Goal: Information Seeking & Learning: Learn about a topic

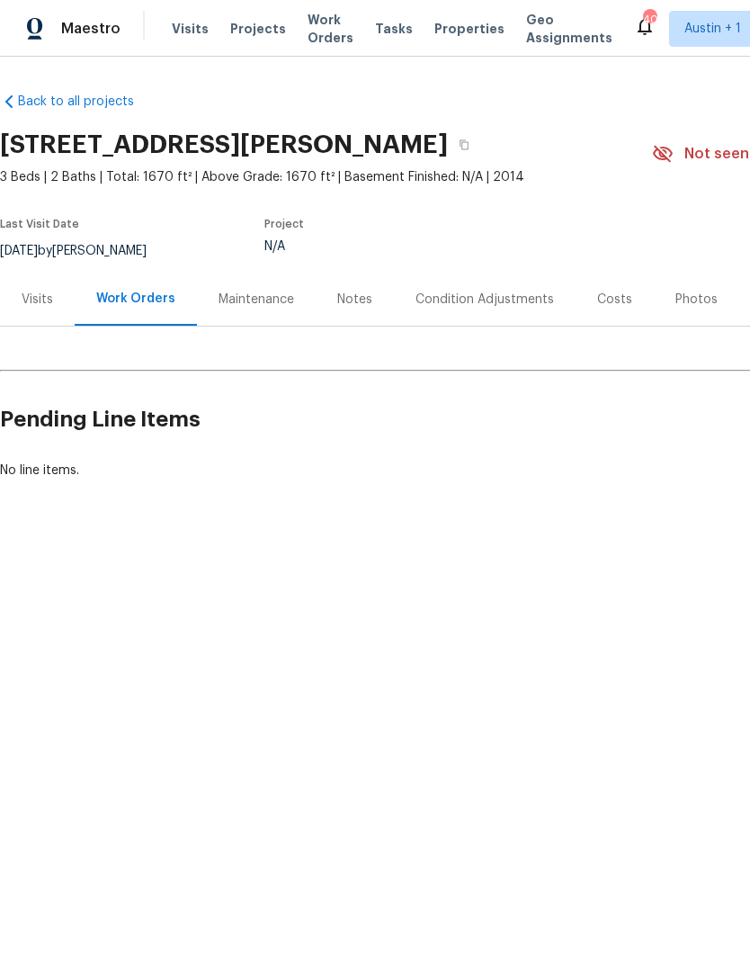
click at [29, 310] on div "Visits" at bounding box center [37, 299] width 75 height 53
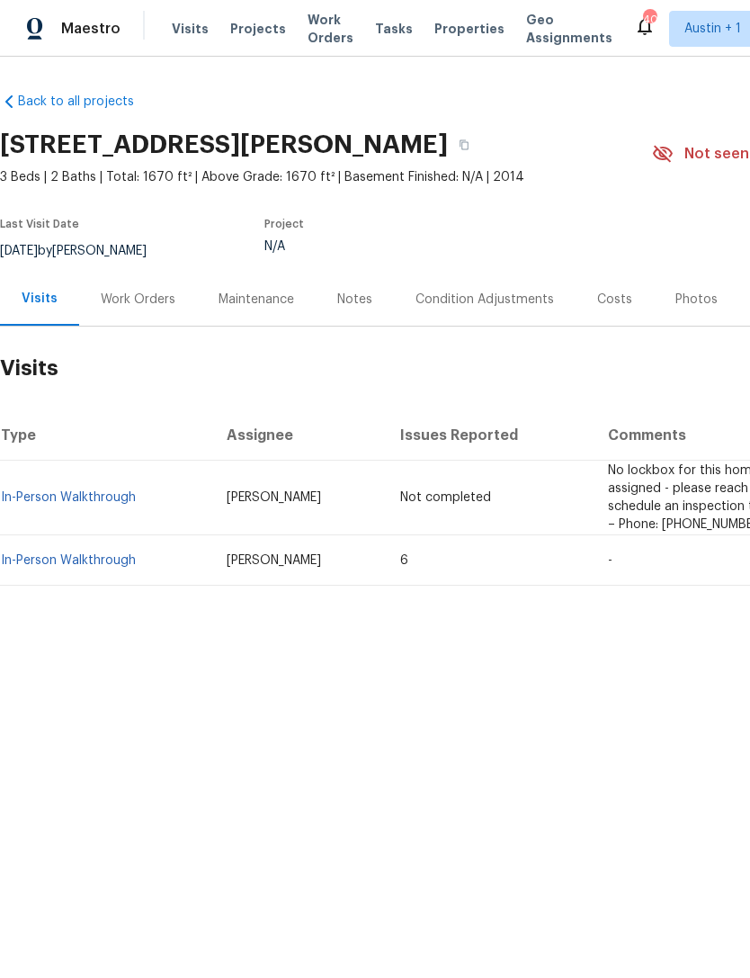
click at [72, 559] on link "In-Person Walkthrough" at bounding box center [68, 560] width 135 height 13
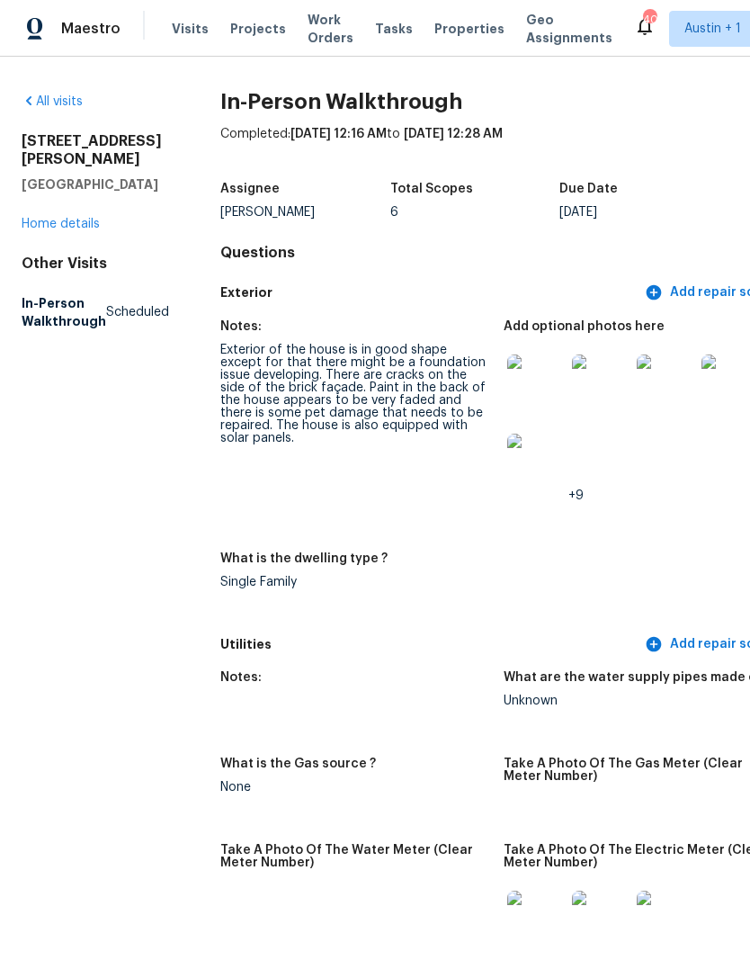
click at [727, 383] on img at bounding box center [731, 383] width 58 height 58
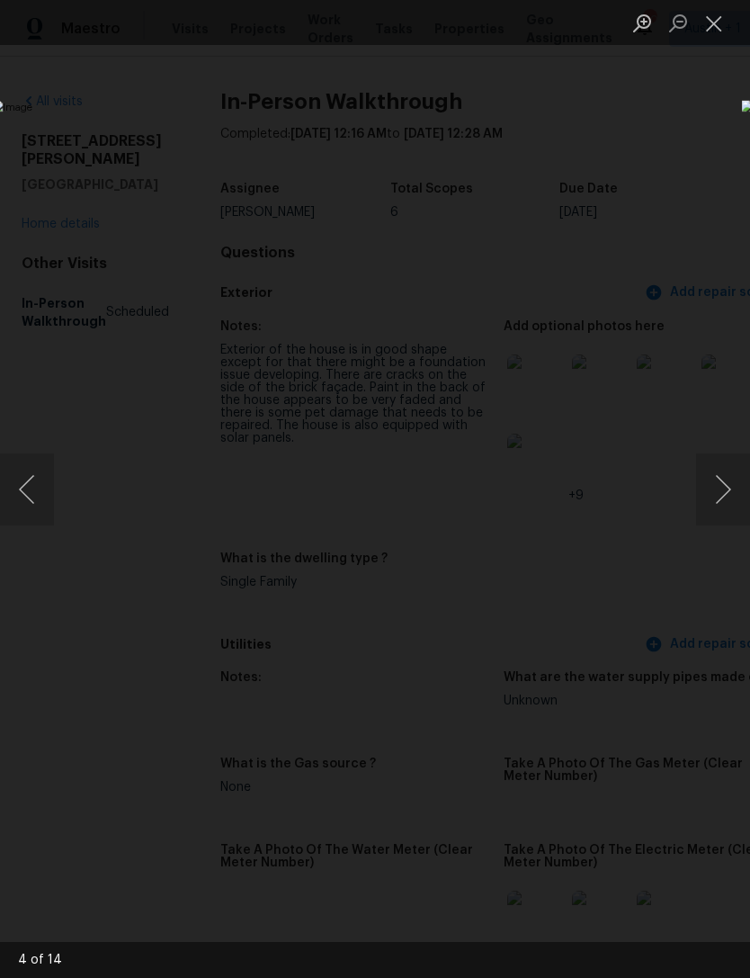
click at [724, 495] on button "Next image" at bounding box center [723, 489] width 54 height 72
click at [716, 494] on button "Next image" at bounding box center [723, 489] width 54 height 72
click at [717, 493] on button "Next image" at bounding box center [723, 489] width 54 height 72
click at [715, 477] on button "Next image" at bounding box center [723, 489] width 54 height 72
click at [716, 479] on button "Next image" at bounding box center [723, 489] width 54 height 72
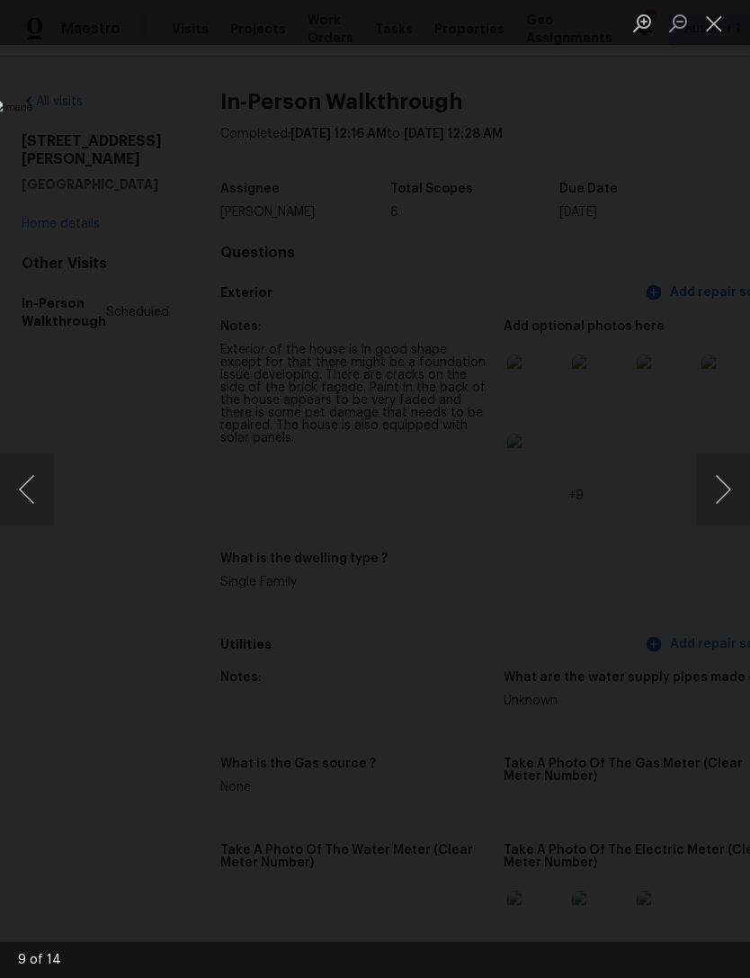
click at [717, 479] on button "Next image" at bounding box center [723, 489] width 54 height 72
click at [715, 475] on button "Next image" at bounding box center [723, 489] width 54 height 72
click at [712, 121] on div "Lightbox" at bounding box center [375, 489] width 750 height 978
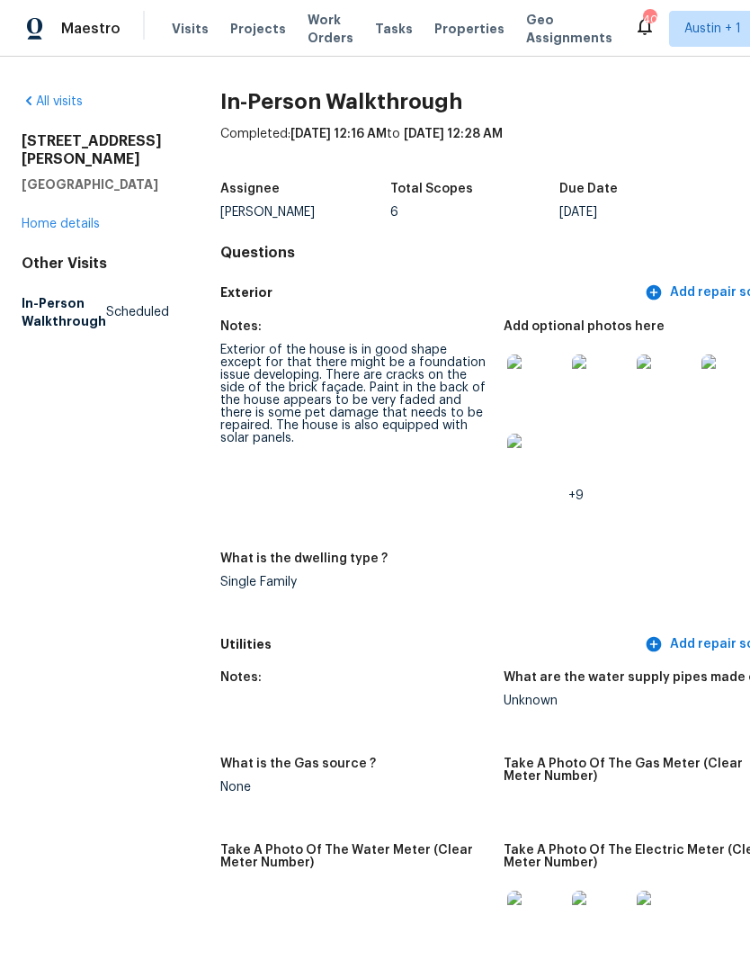
click at [48, 218] on link "Home details" at bounding box center [61, 224] width 78 height 13
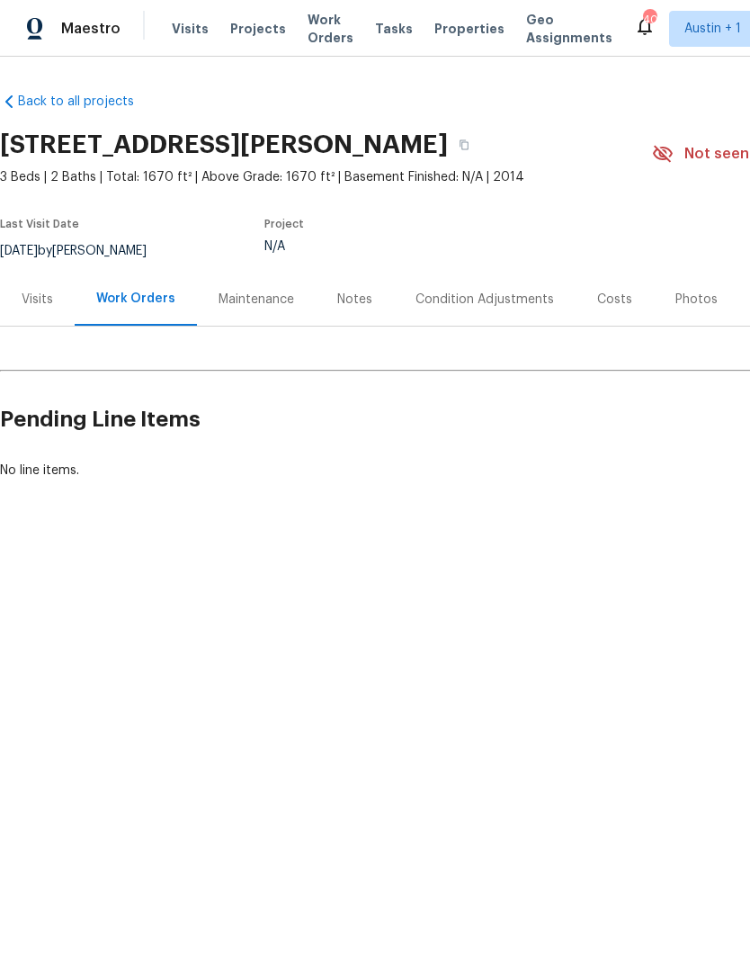
click at [338, 299] on div "Notes" at bounding box center [354, 300] width 35 height 18
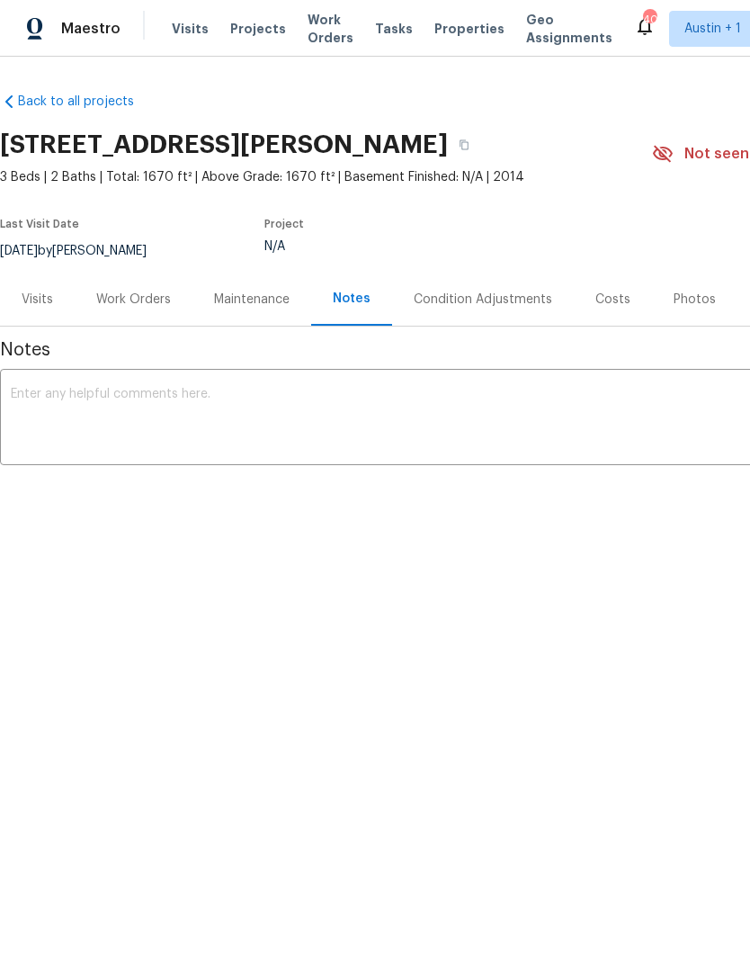
click at [43, 300] on div "Visits" at bounding box center [37, 300] width 31 height 18
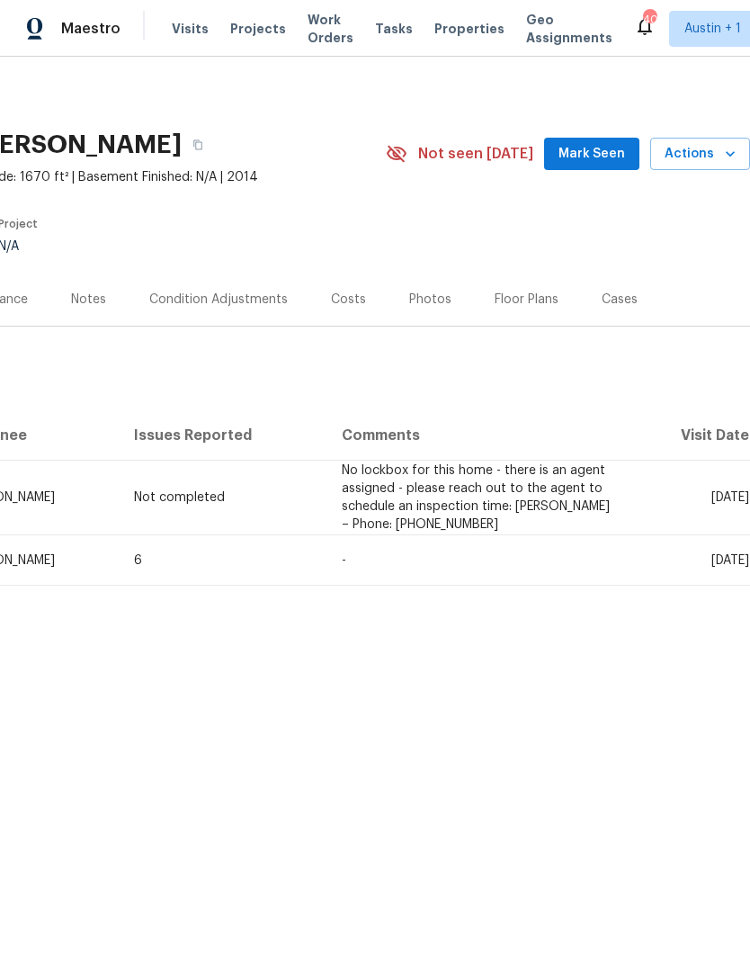
scroll to position [0, 266]
click at [721, 148] on icon "button" at bounding box center [730, 154] width 18 height 18
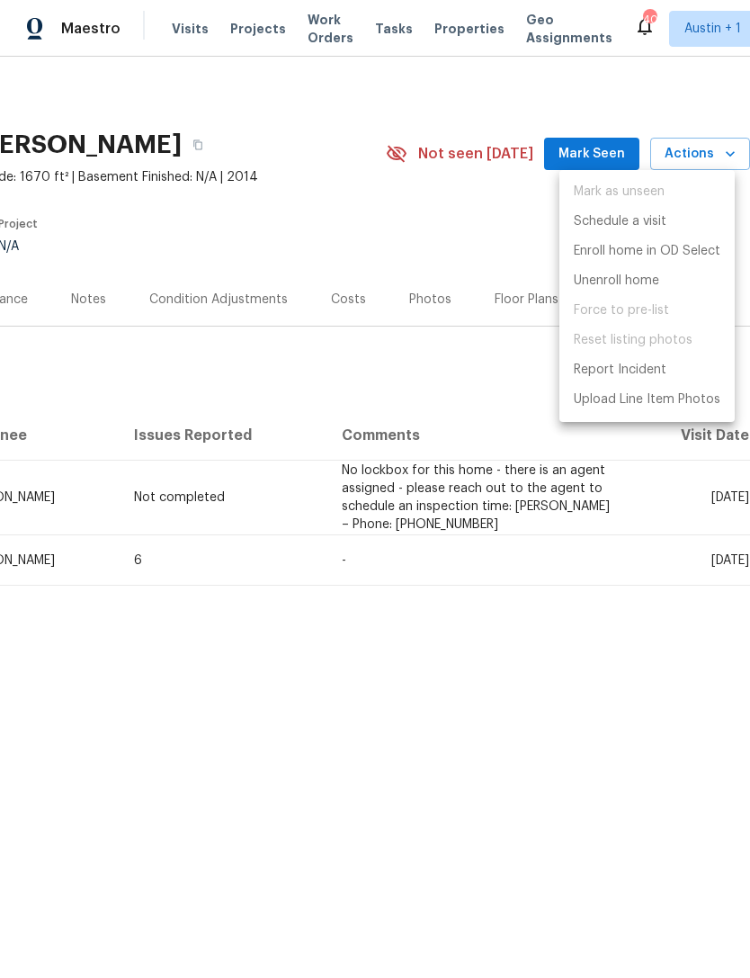
click at [154, 219] on div at bounding box center [375, 489] width 750 height 978
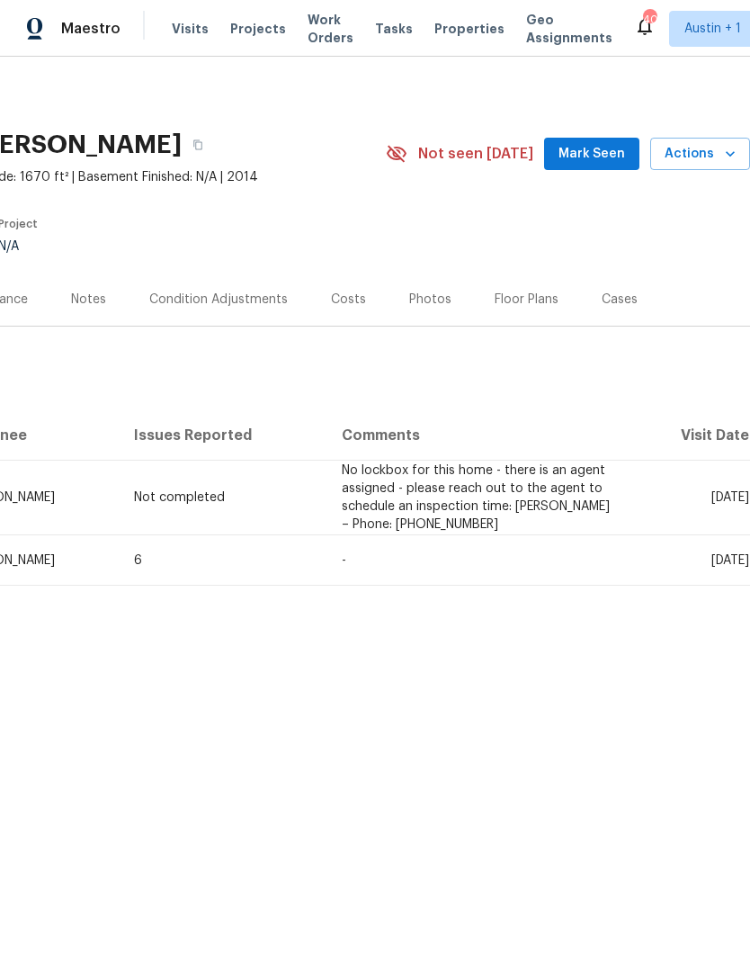
click at [618, 298] on div "Cases" at bounding box center [620, 300] width 36 height 18
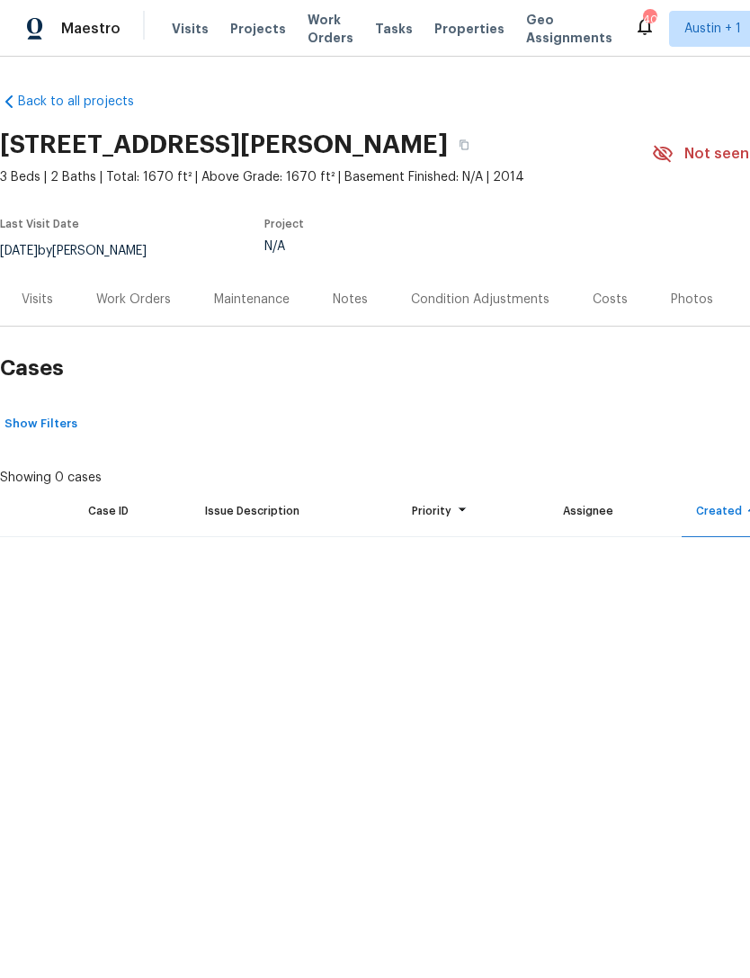
click at [40, 300] on div "Visits" at bounding box center [37, 300] width 31 height 18
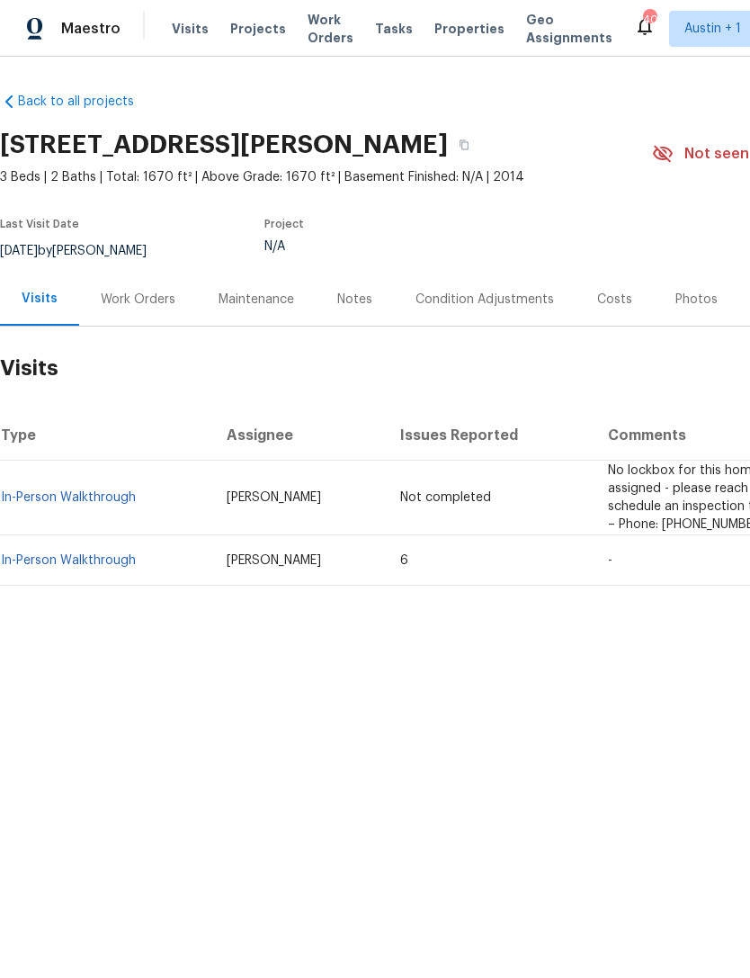
click at [139, 292] on div "Work Orders" at bounding box center [138, 300] width 75 height 18
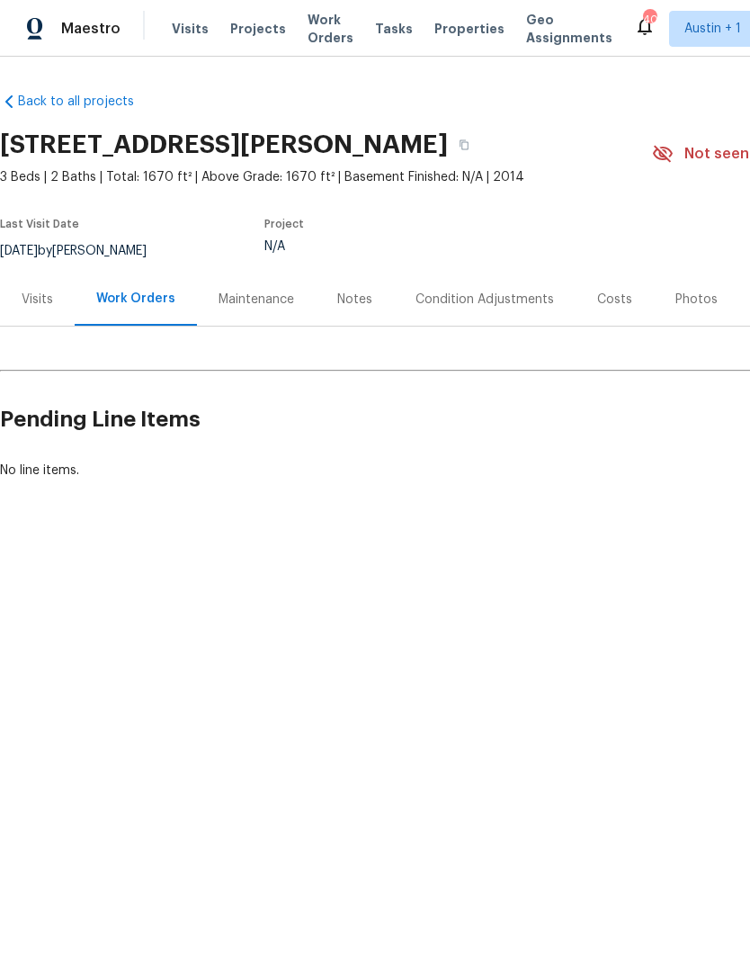
click at [34, 309] on div "Visits" at bounding box center [37, 299] width 75 height 53
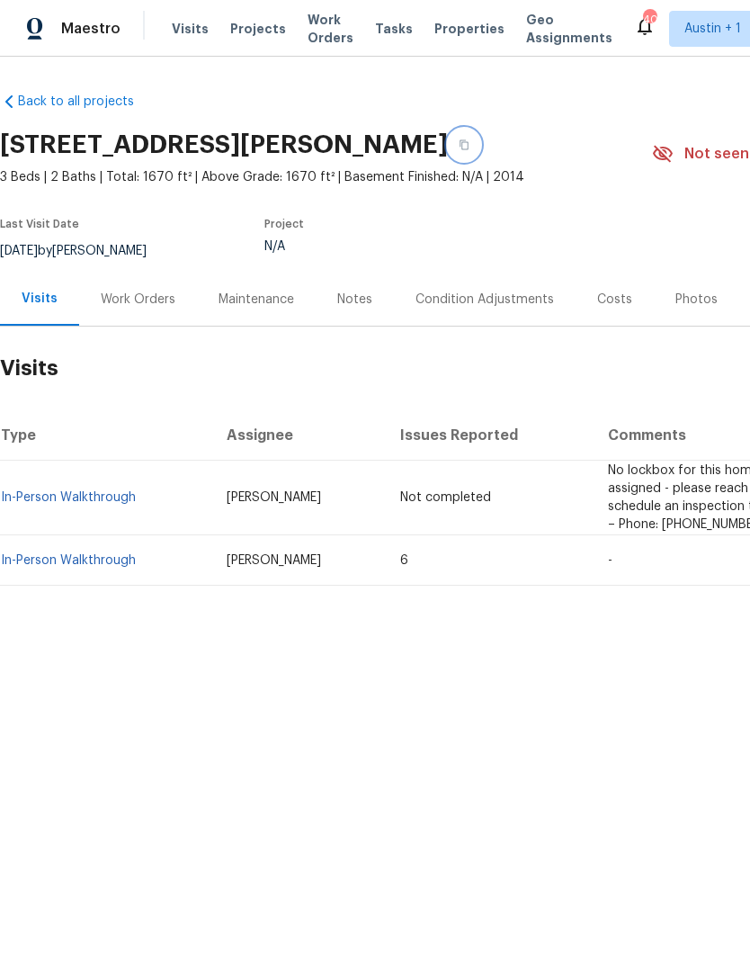
click at [448, 149] on button "button" at bounding box center [464, 145] width 32 height 32
click at [459, 143] on icon "button" at bounding box center [464, 144] width 11 height 11
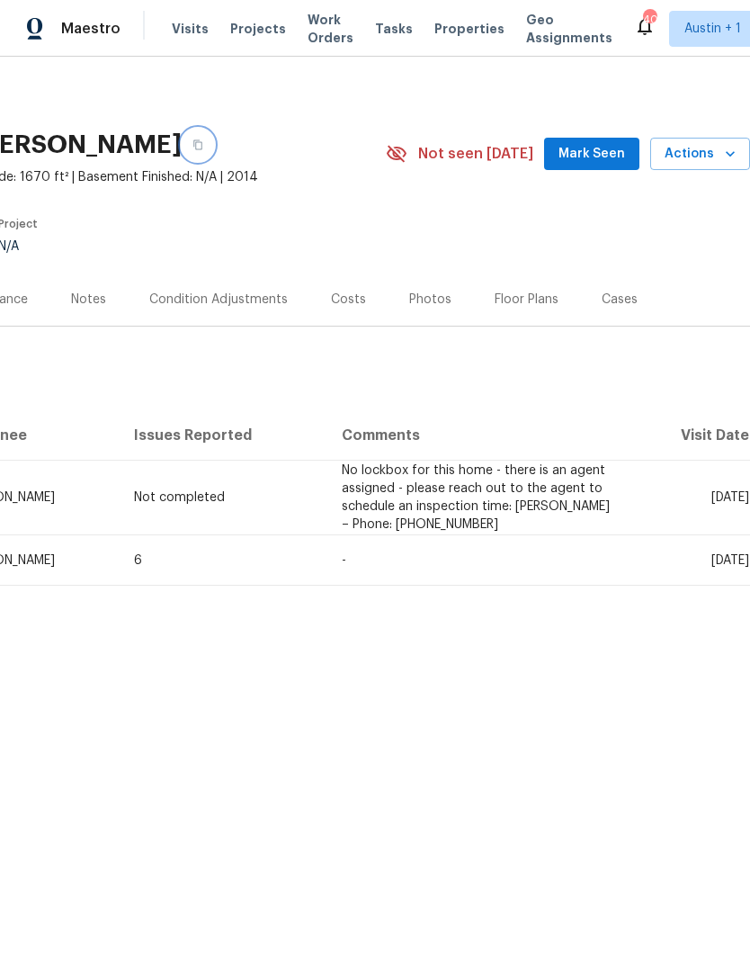
scroll to position [0, 266]
click at [706, 157] on span "Actions" at bounding box center [700, 154] width 71 height 22
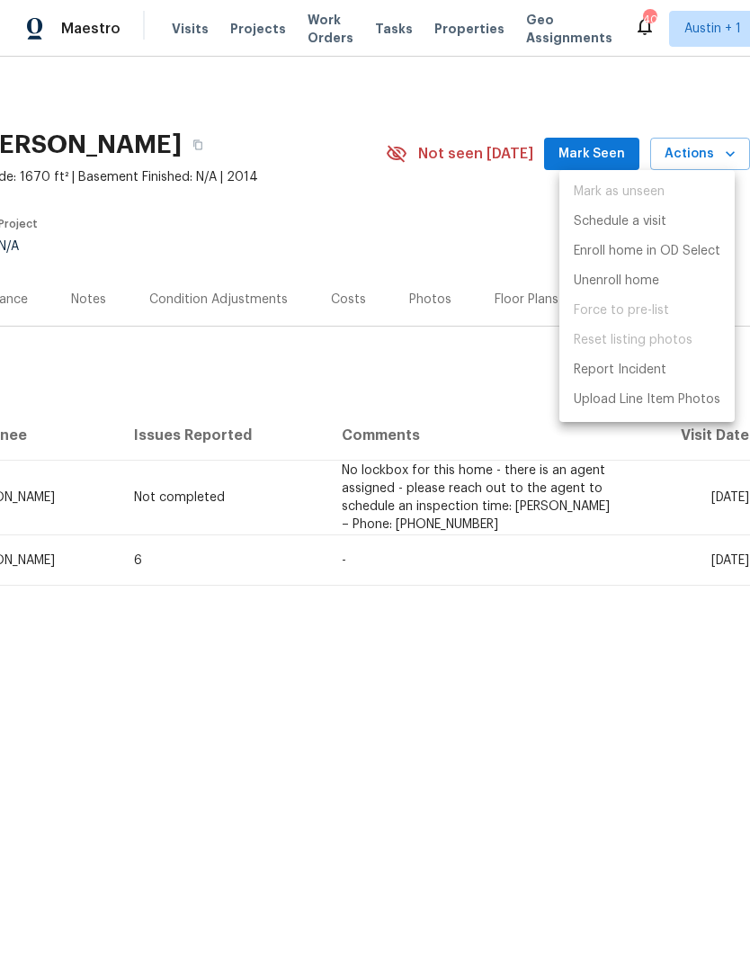
click at [502, 241] on div at bounding box center [375, 489] width 750 height 978
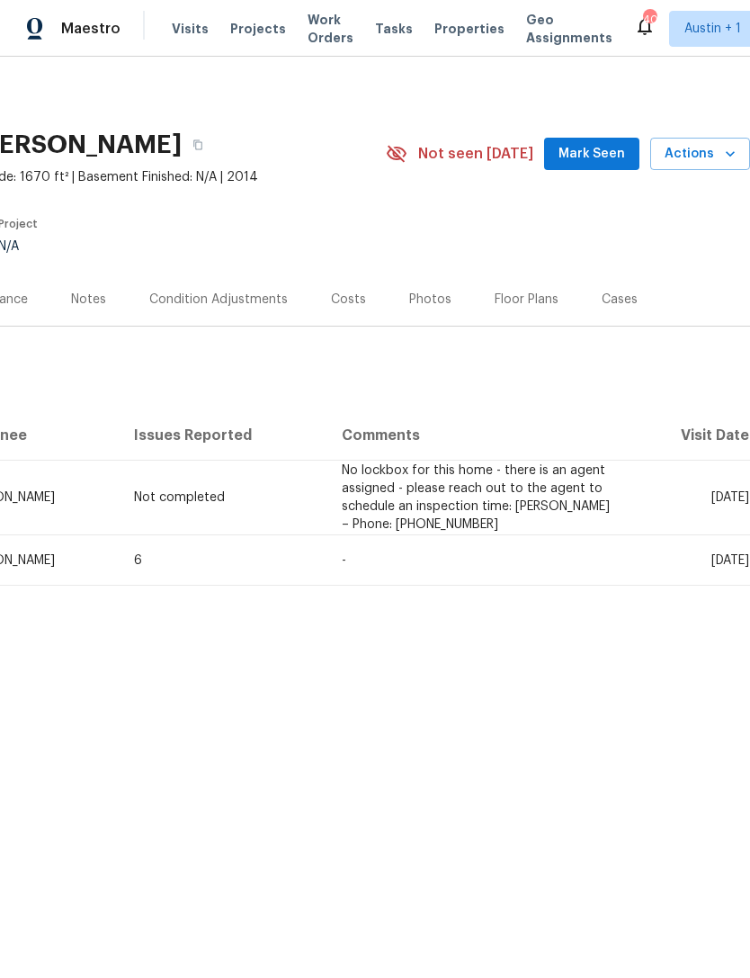
click at [612, 301] on div "Cases" at bounding box center [620, 300] width 36 height 18
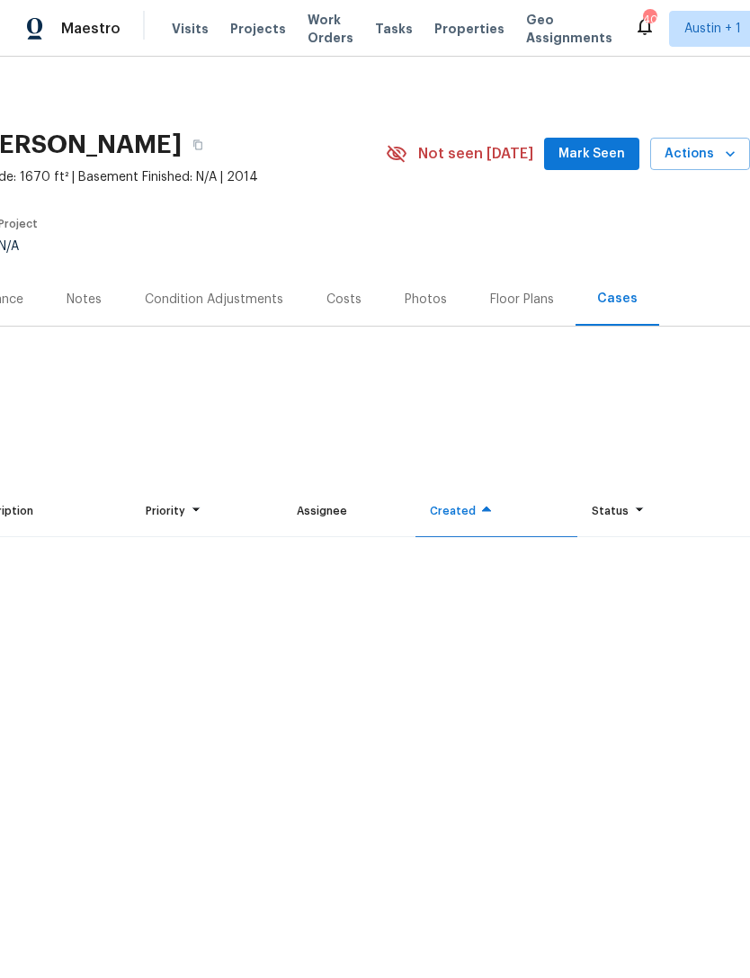
click at [507, 300] on div "Floor Plans" at bounding box center [522, 300] width 64 height 18
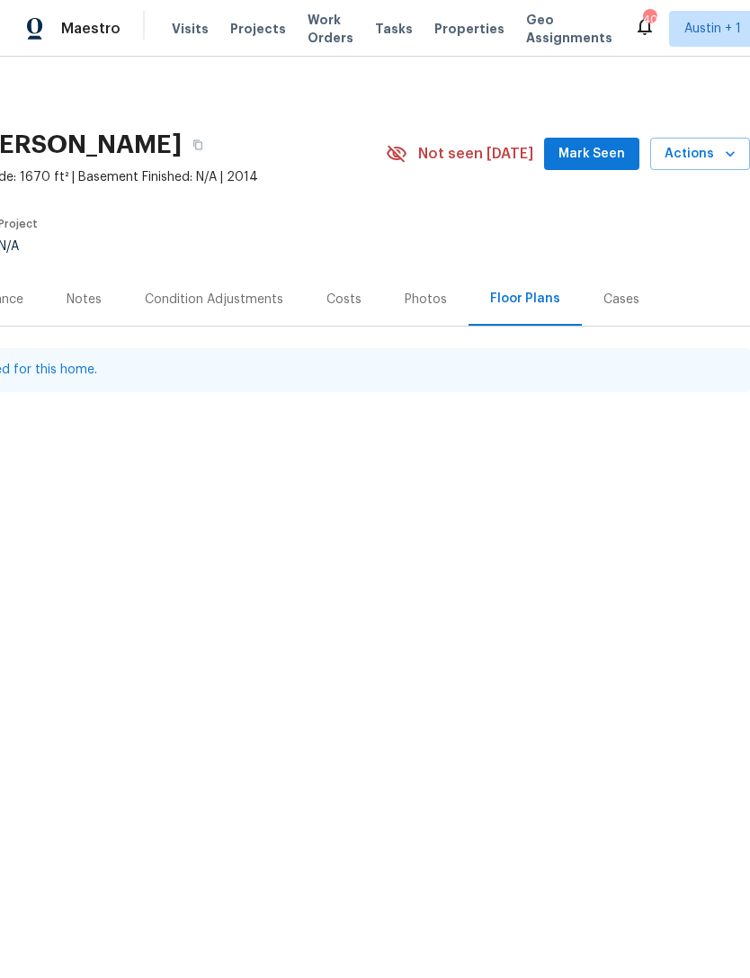
click at [425, 309] on div "Photos" at bounding box center [425, 299] width 85 height 53
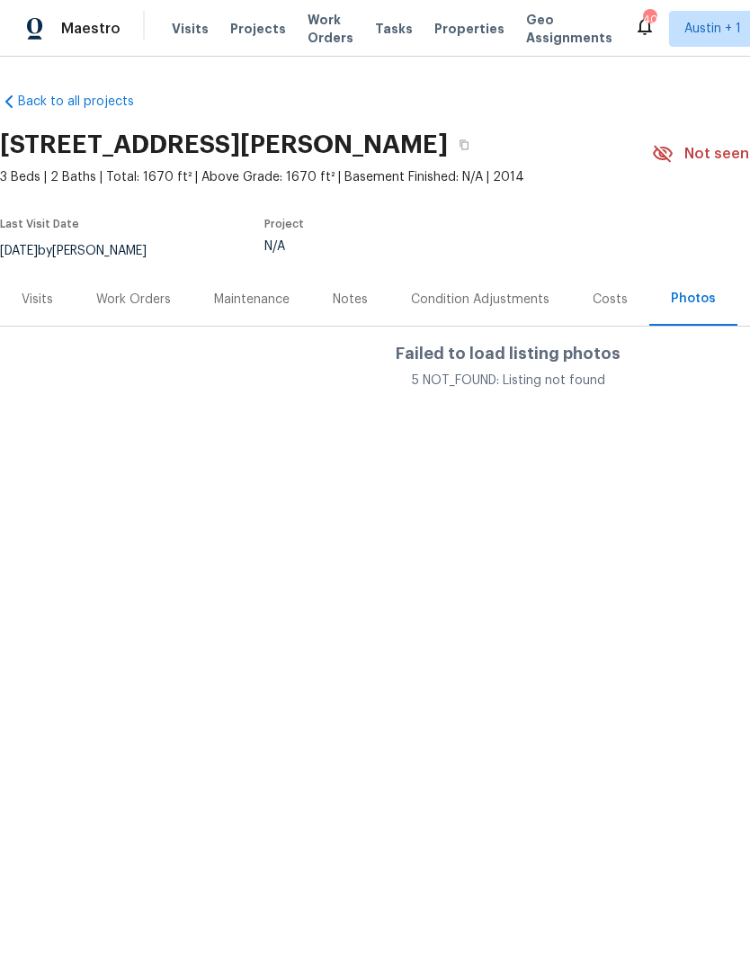
click at [39, 298] on div "Visits" at bounding box center [37, 300] width 31 height 18
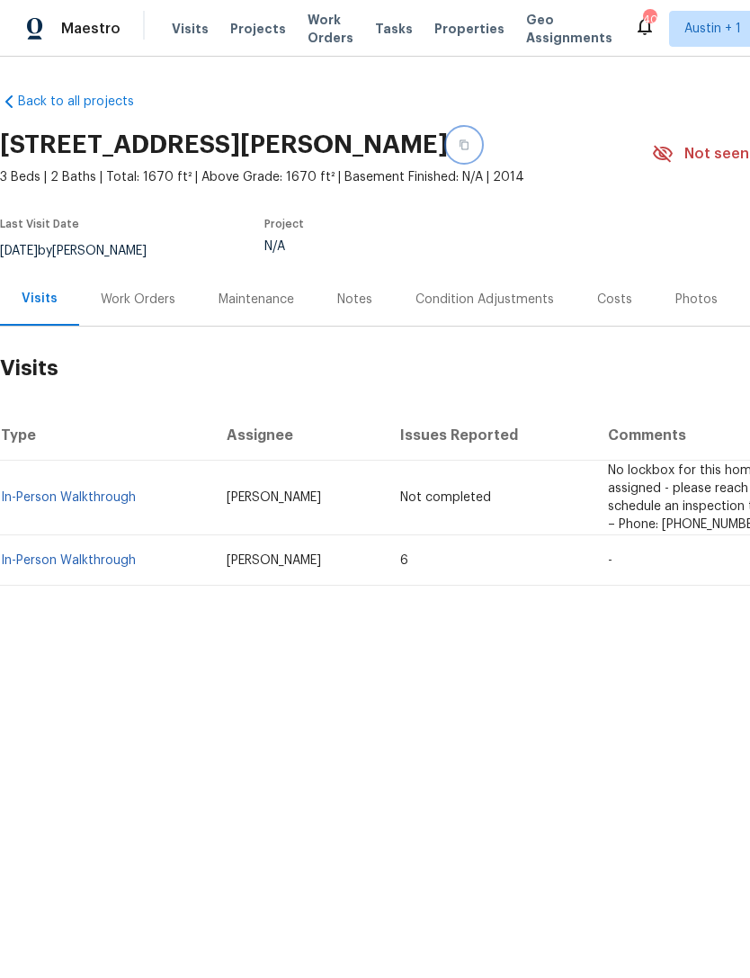
click at [460, 144] on icon "button" at bounding box center [464, 145] width 9 height 10
